Goal: Information Seeking & Learning: Find specific page/section

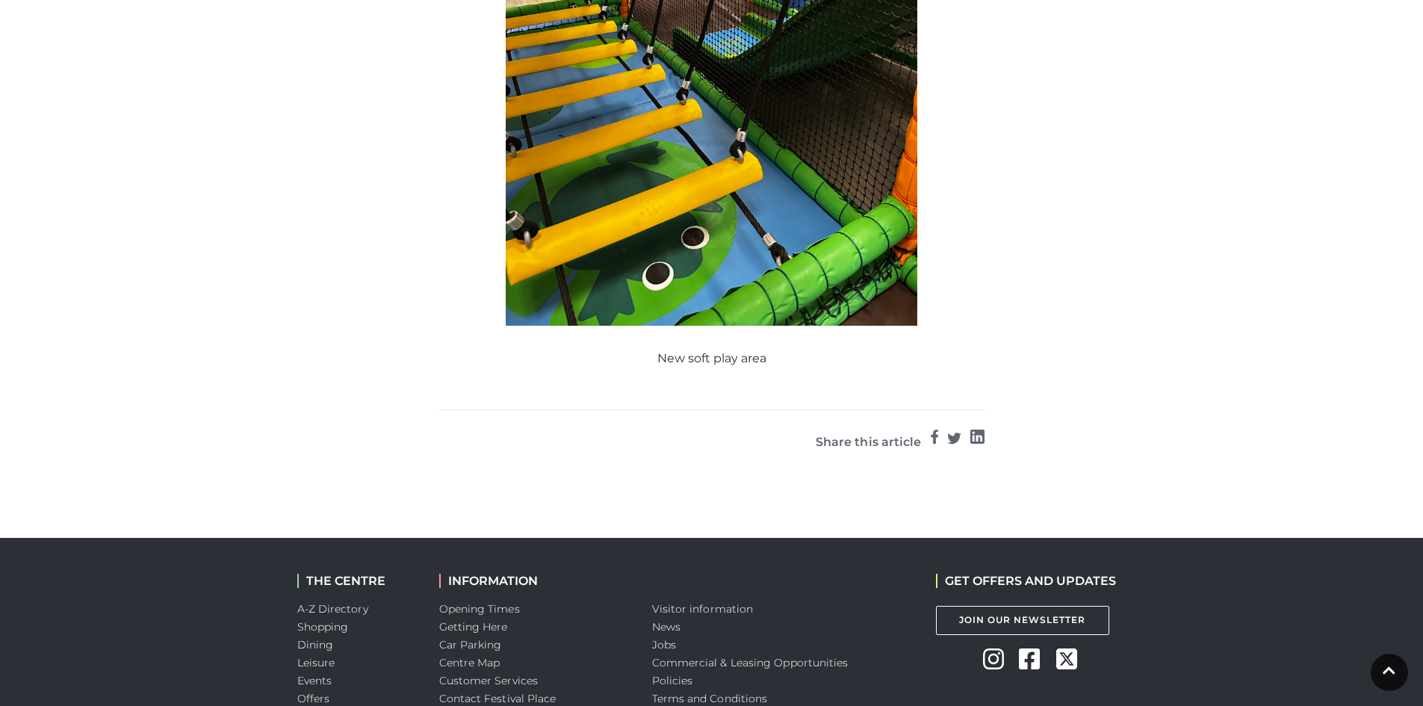
scroll to position [1270, 0]
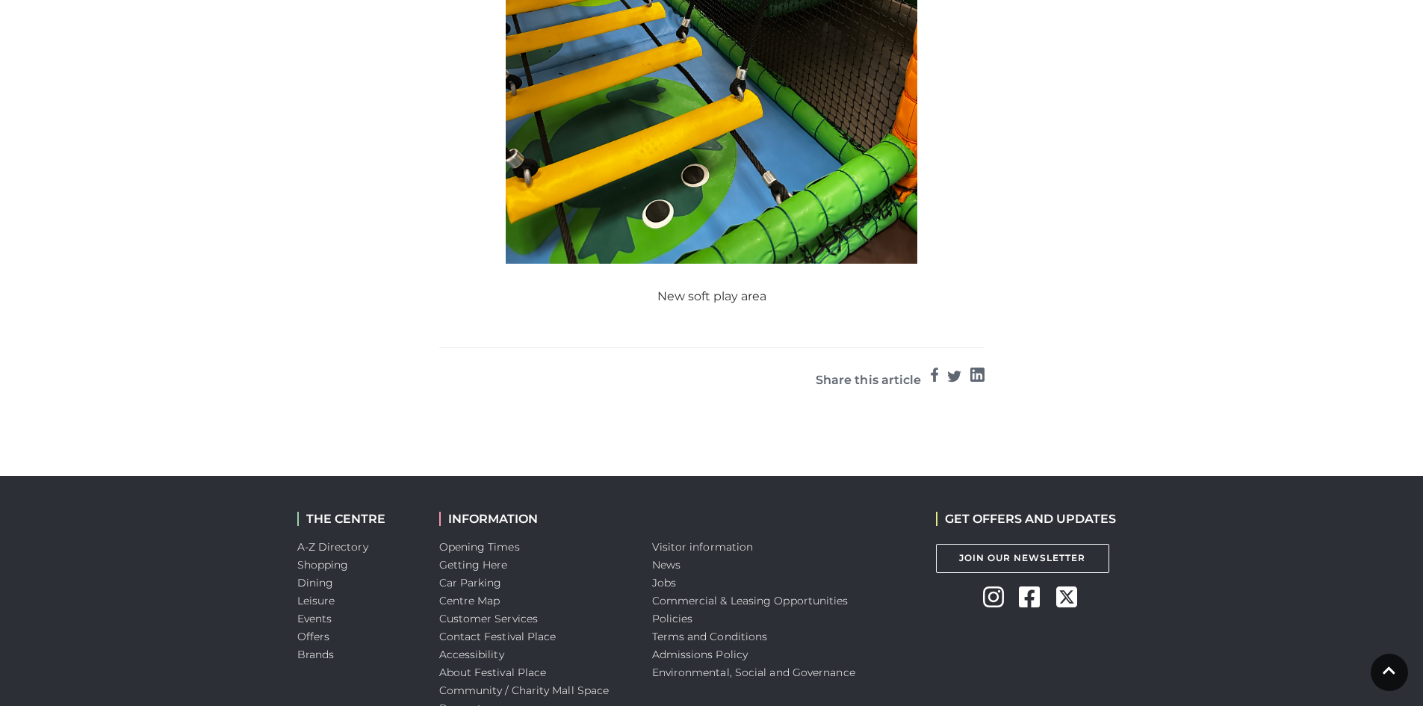
click at [699, 259] on figure "New soft play area" at bounding box center [711, 10] width 545 height 590
click at [698, 288] on figcaption "New soft play area" at bounding box center [711, 297] width 545 height 18
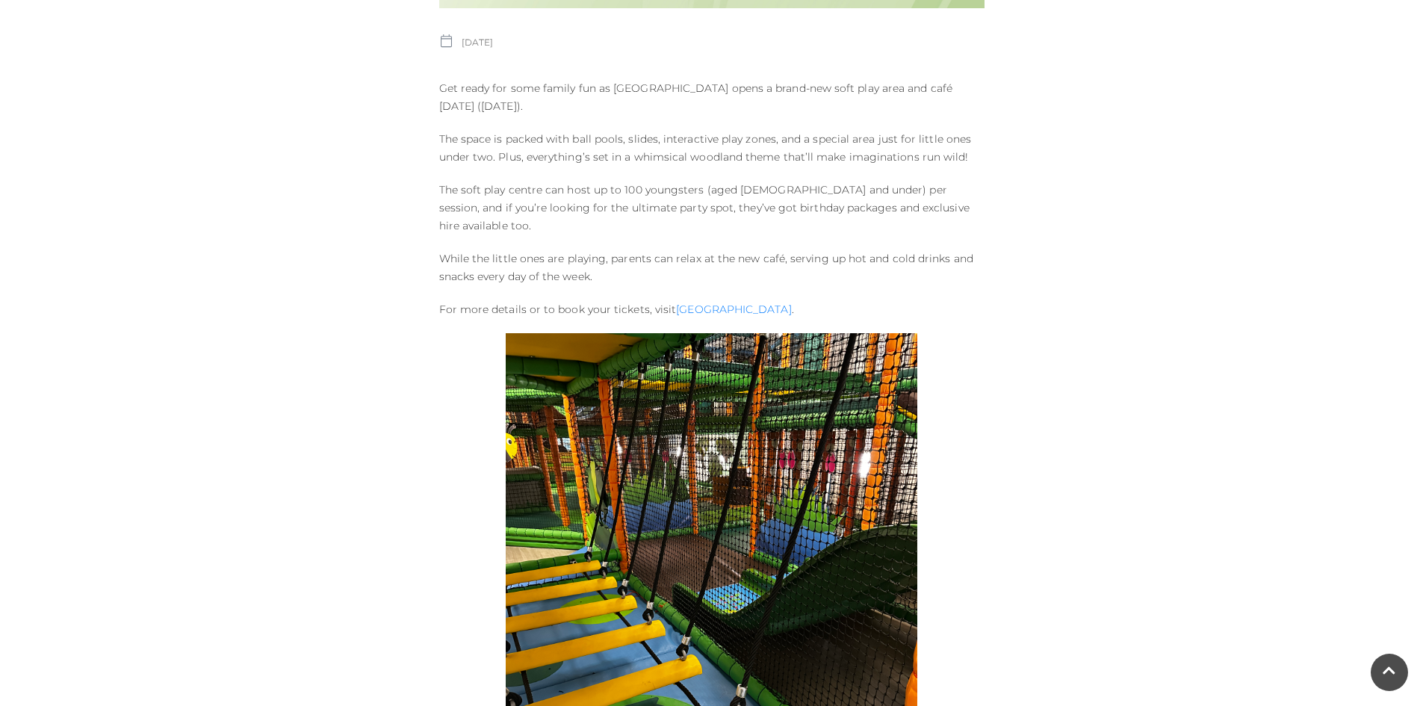
scroll to position [448, 0]
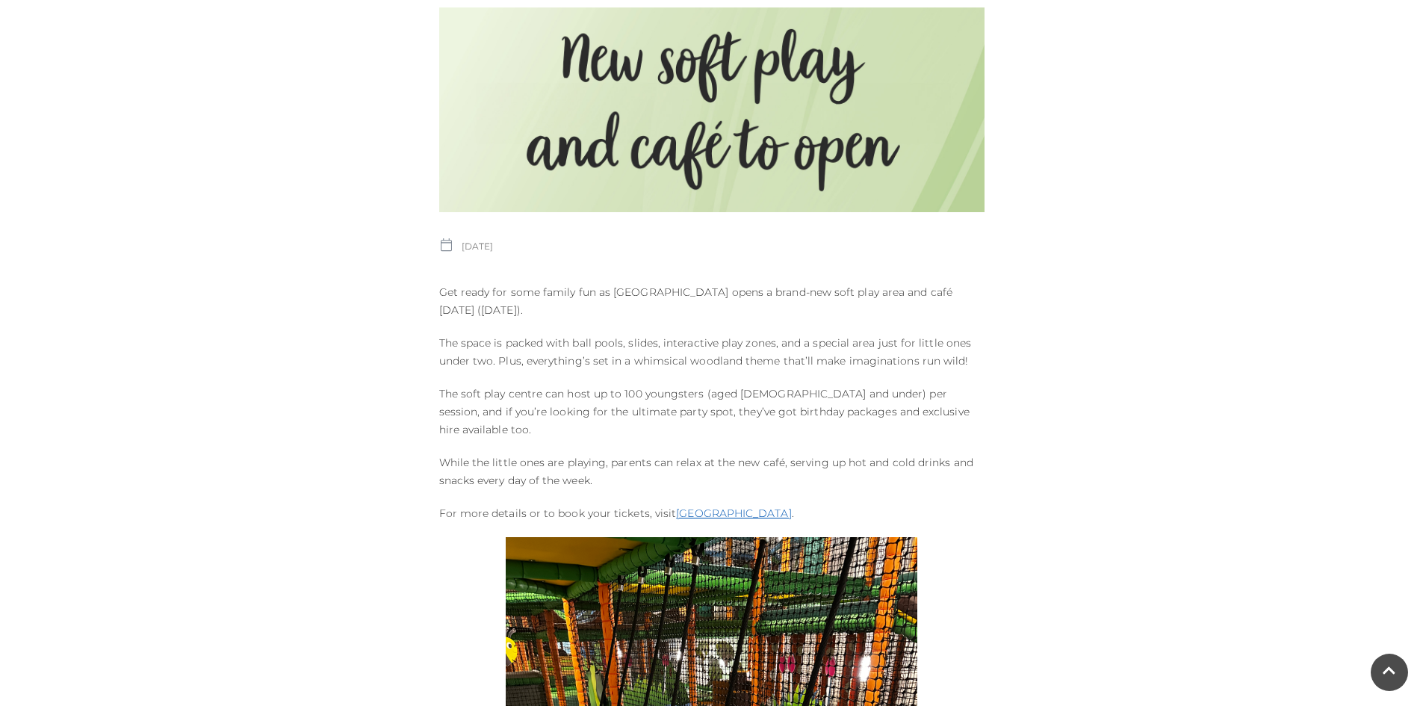
click at [743, 507] on link "[GEOGRAPHIC_DATA]" at bounding box center [733, 513] width 115 height 13
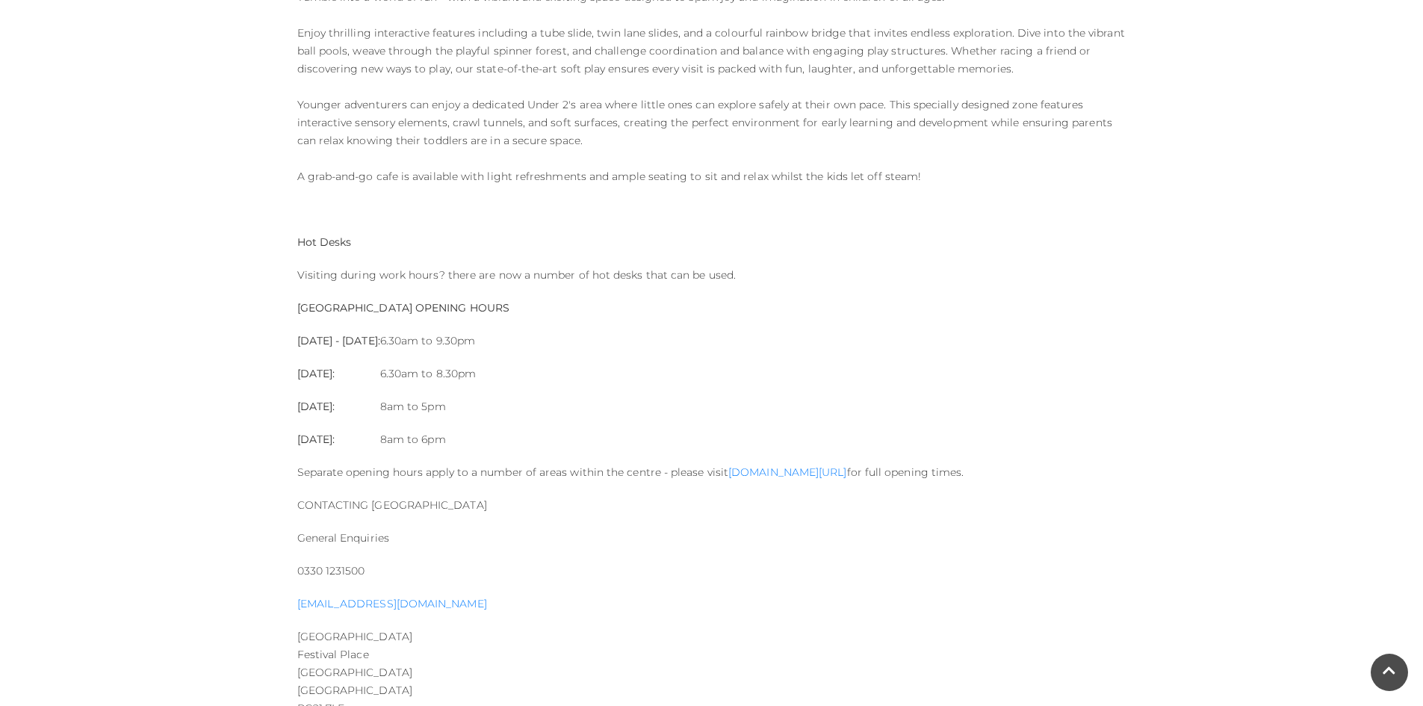
scroll to position [1420, 0]
click at [788, 473] on link "www.better.org.uk/basingstoke" at bounding box center [788, 471] width 118 height 13
